Goal: Task Accomplishment & Management: Use online tool/utility

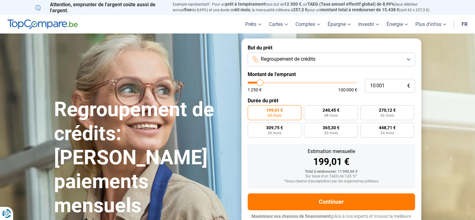
type input "10 250"
type input "10250"
type input "10 500"
type input "10500"
type input "11 750"
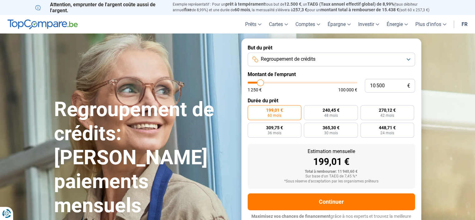
type input "11750"
type input "12 750"
type input "12750"
type input "13 500"
type input "13500"
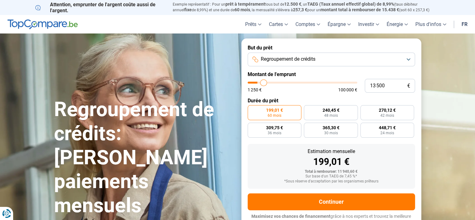
type input "15 000"
type input "15000"
type input "16 250"
type input "16250"
type input "16 750"
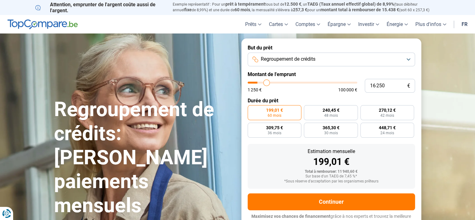
type input "16750"
type input "18 000"
type input "18000"
type input "18 750"
type input "18750"
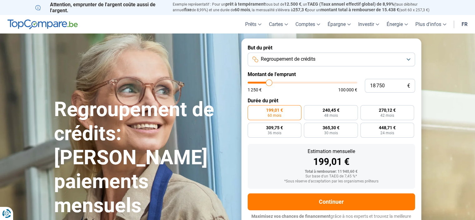
type input "19 750"
type input "19750"
type input "21 250"
type input "21250"
type input "21 750"
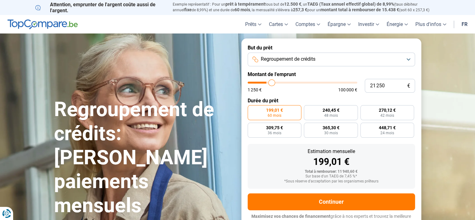
type input "21750"
type input "22 250"
type input "22250"
type input "22 500"
type input "22500"
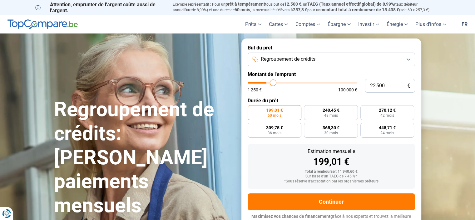
type input "22 750"
type input "22750"
type input "23 000"
type input "23000"
type input "23 750"
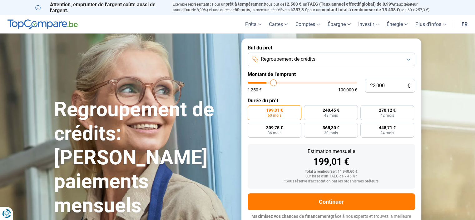
type input "23750"
type input "24 000"
type input "24000"
type input "23 750"
type input "23750"
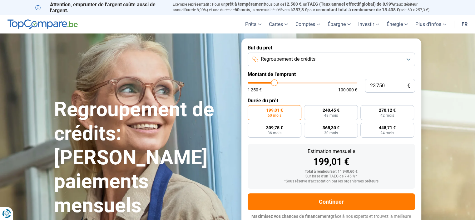
type input "23 500"
type input "23500"
type input "22 750"
type input "22750"
type input "22 250"
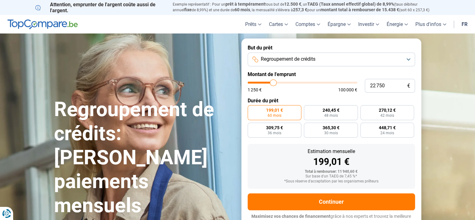
type input "22250"
type input "21 750"
type input "21750"
type input "21 250"
type input "21250"
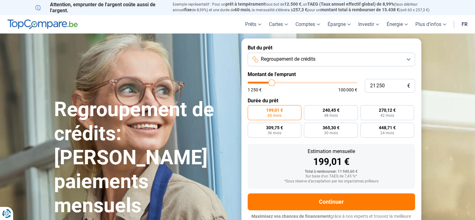
type input "20 750"
type input "20750"
type input "20 500"
type input "20500"
type input "20 250"
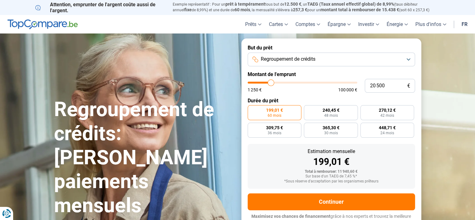
type input "20250"
type input "19 750"
type input "19750"
type input "19 500"
type input "19500"
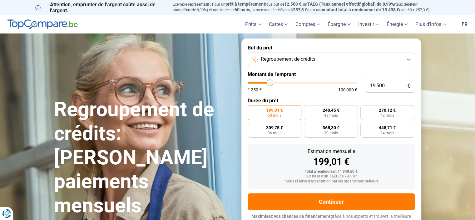
type input "19 250"
type input "19250"
type input "18 750"
type input "18750"
type input "18 500"
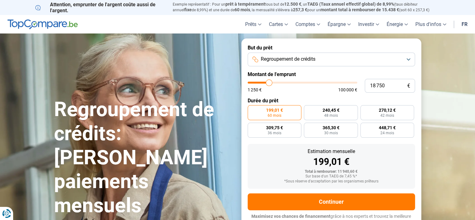
type input "18500"
type input "18 000"
type input "18000"
type input "17 750"
type input "17750"
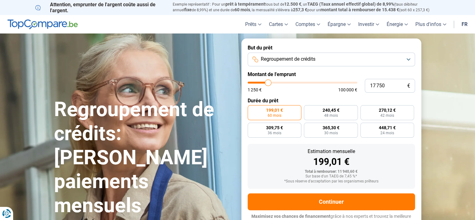
type input "18 000"
type input "18000"
type input "18 250"
type input "18250"
type input "18 500"
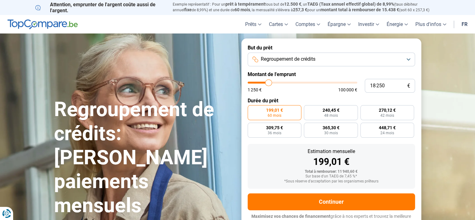
type input "18500"
type input "18 750"
type input "18750"
type input "19 000"
type input "19000"
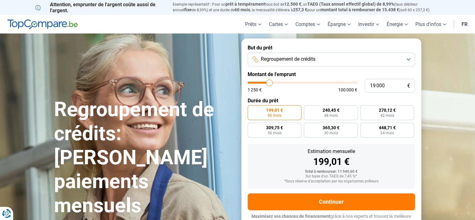
type input "19 250"
type input "19250"
type input "19 750"
type input "19750"
type input "20 250"
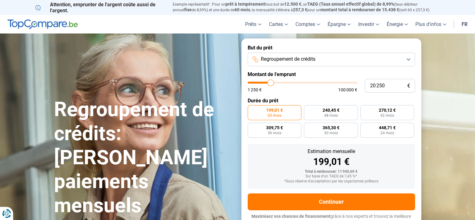
drag, startPoint x: 265, startPoint y: 83, endPoint x: 271, endPoint y: 83, distance: 5.6
type input "20250"
click at [271, 83] on input "range" at bounding box center [303, 83] width 110 height 2
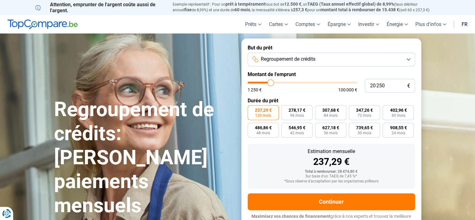
scroll to position [6, 0]
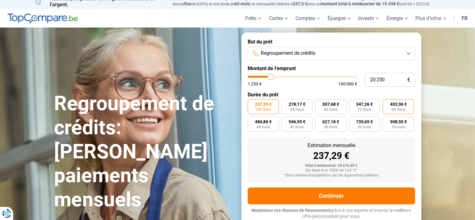
click at [399, 108] on span "60 mois" at bounding box center [398, 109] width 14 height 4
click at [387, 103] on input "402,96 € 60 mois" at bounding box center [385, 101] width 4 height 4
radio input "true"
click at [365, 105] on span "347,26 €" at bounding box center [364, 104] width 17 height 4
click at [353, 103] on input "347,26 € 72 mois" at bounding box center [351, 101] width 4 height 4
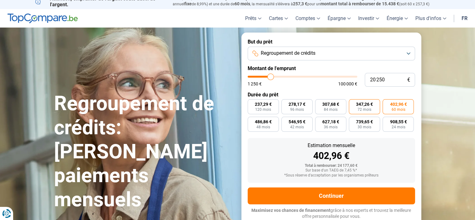
radio input "true"
click at [392, 102] on span "402,96 €" at bounding box center [398, 104] width 17 height 4
click at [387, 102] on input "402,96 € 60 mois" at bounding box center [385, 101] width 4 height 4
radio input "true"
